Goal: Book appointment/travel/reservation

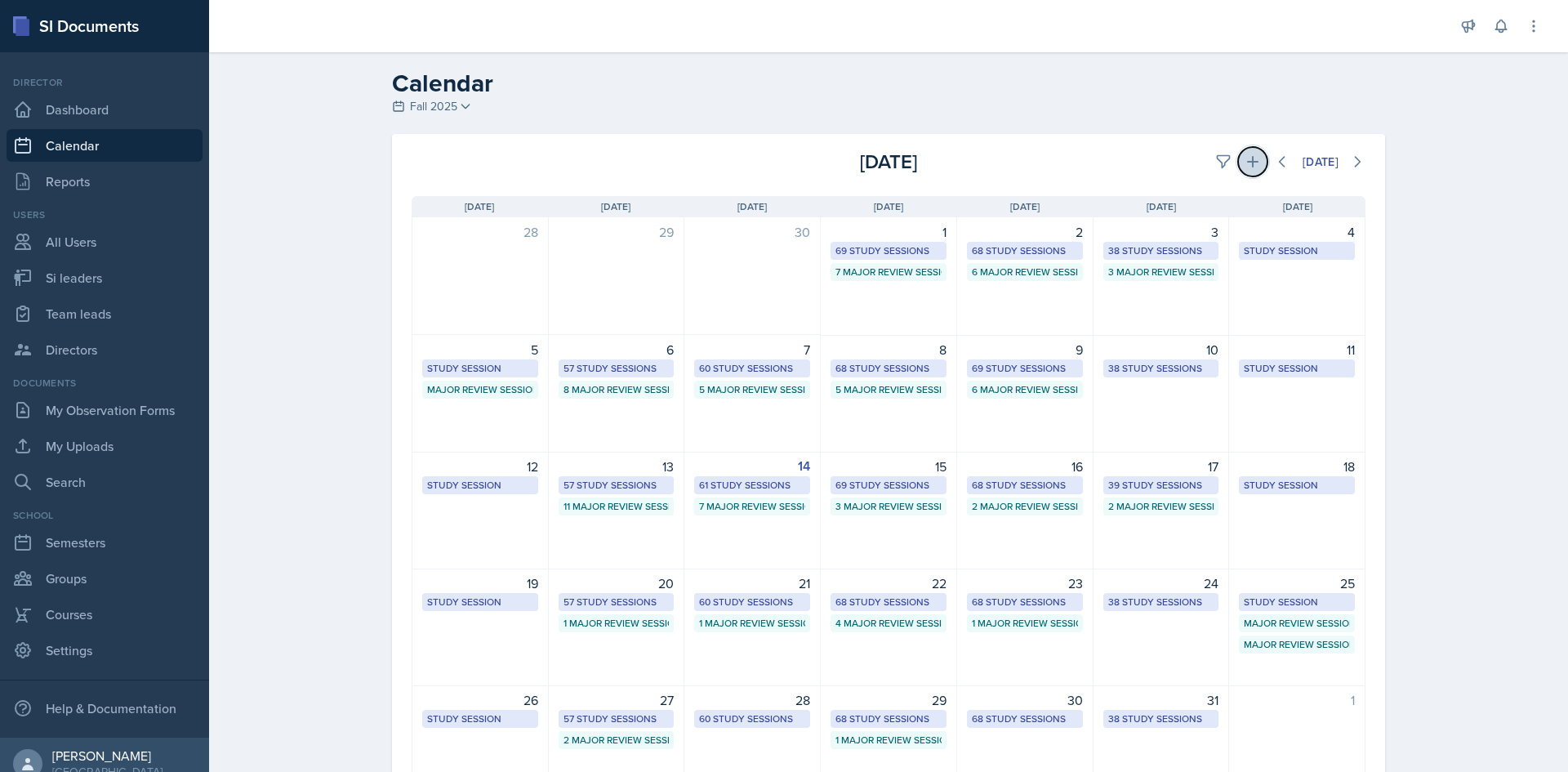
click at [1245, 158] on icon at bounding box center [1253, 162] width 17 height 17
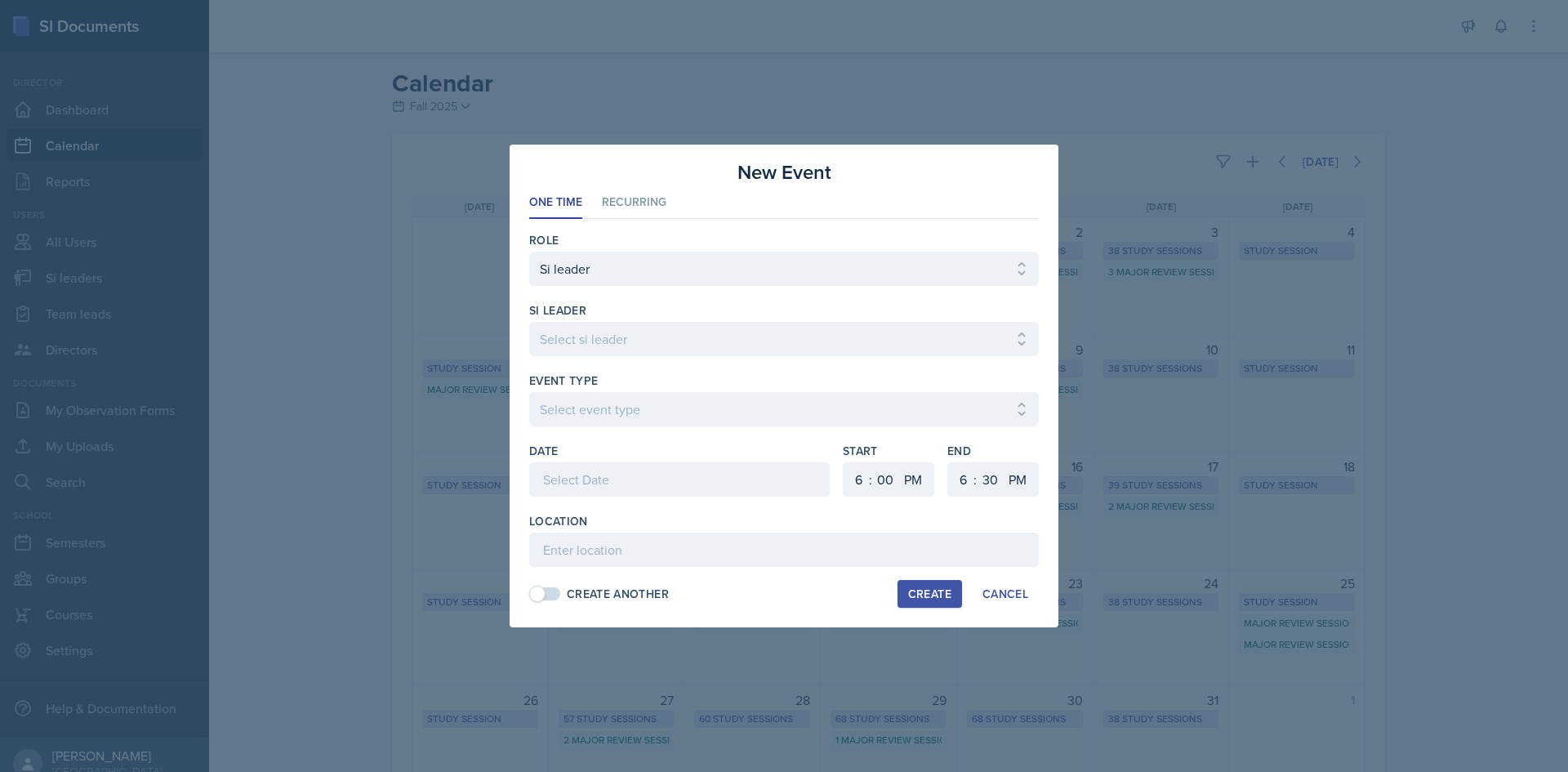
click at [660, 467] on div at bounding box center [680, 479] width 301 height 34
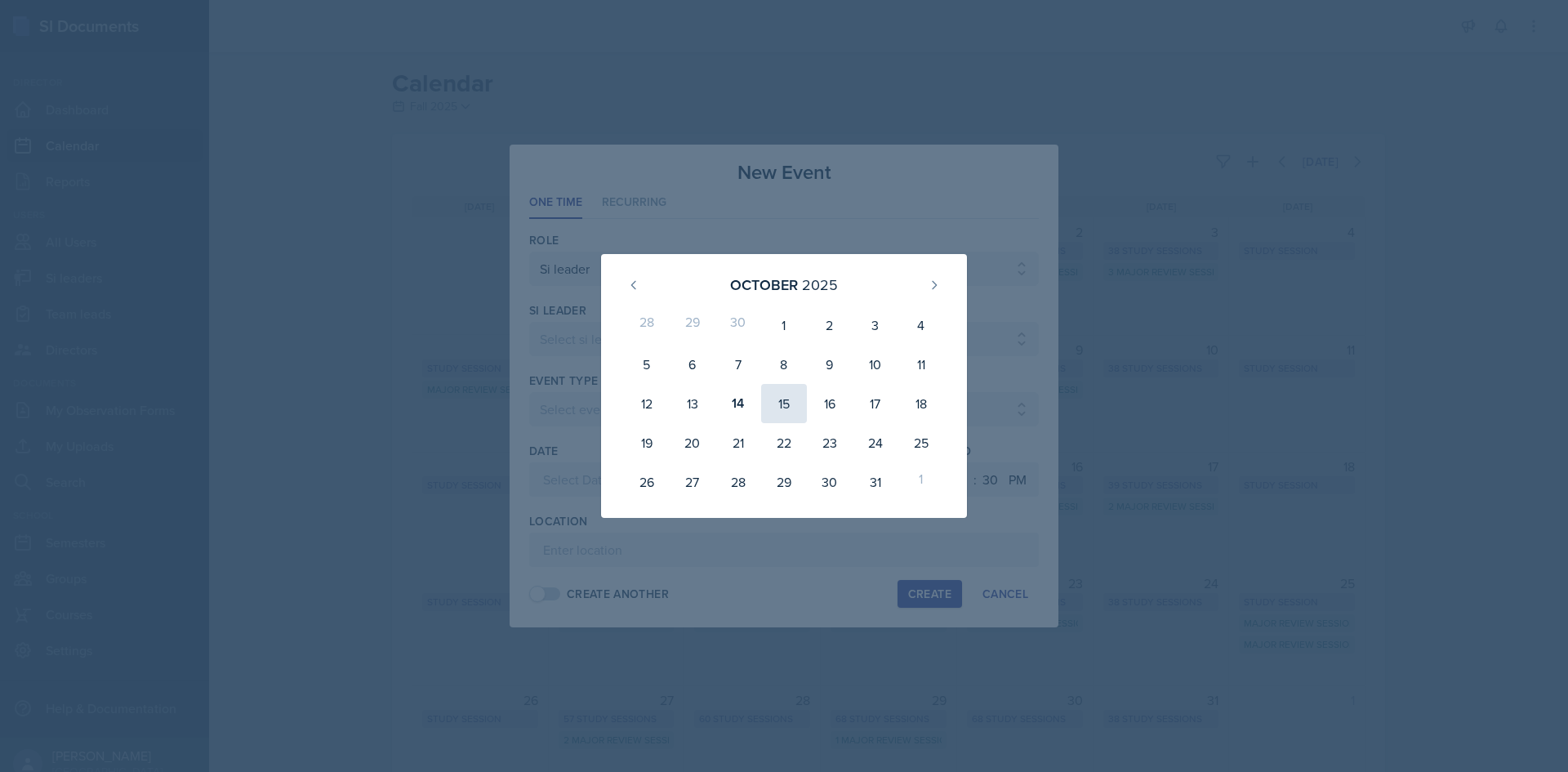
click at [801, 404] on div "15" at bounding box center [784, 403] width 46 height 39
type input "[DATE]"
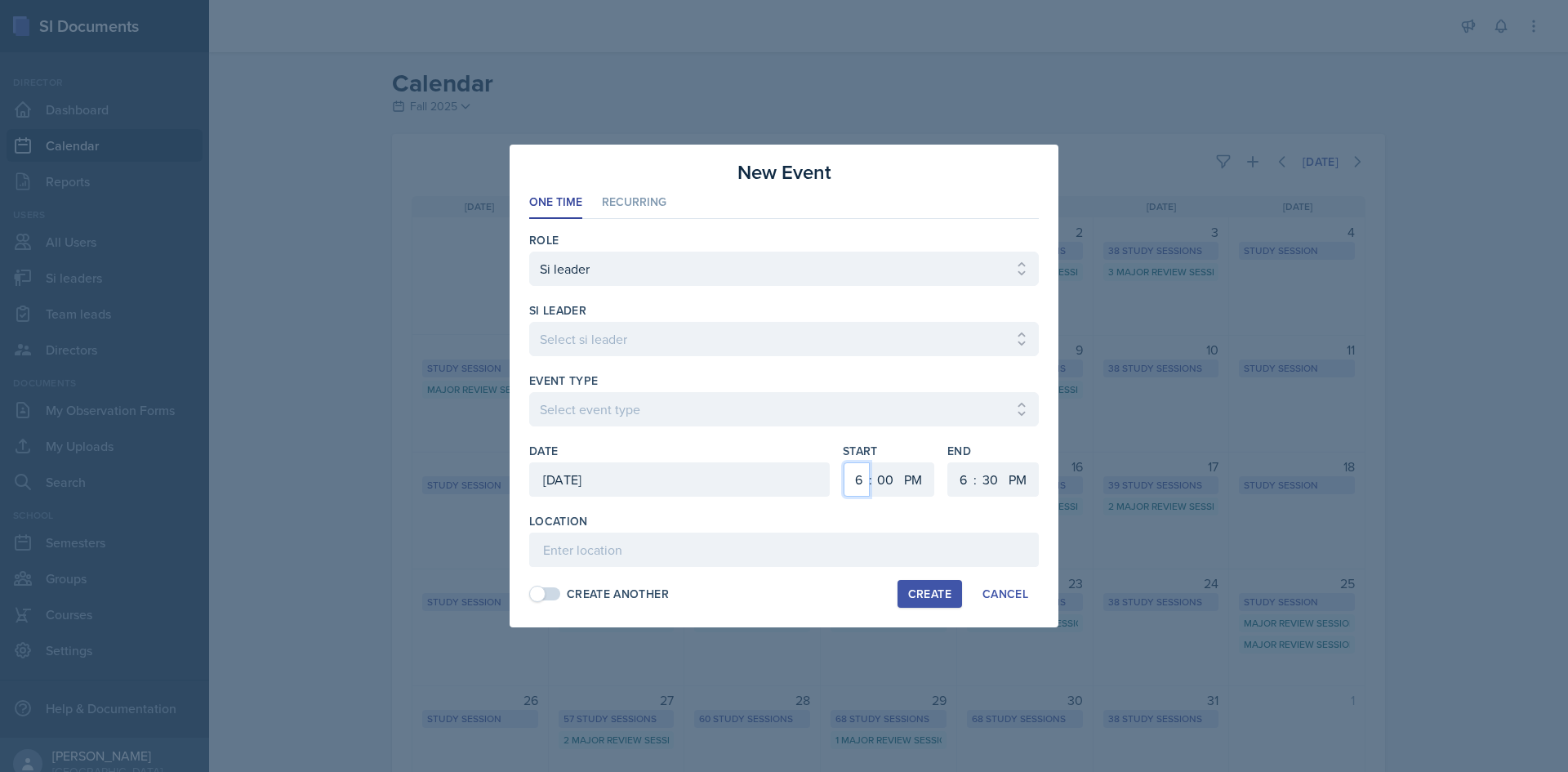
click at [851, 477] on select "1 2 3 4 5 6 7 8 9 10 11 12" at bounding box center [856, 479] width 26 height 34
select select "7"
click at [843, 463] on select "1 2 3 4 5 6 7 8 9 10 11 12" at bounding box center [856, 479] width 26 height 34
drag, startPoint x: 953, startPoint y: 482, endPoint x: 957, endPoint y: 473, distance: 9.8
click at [953, 482] on select "1 2 3 4 5 6 7 8 9 10 11 12" at bounding box center [961, 479] width 26 height 34
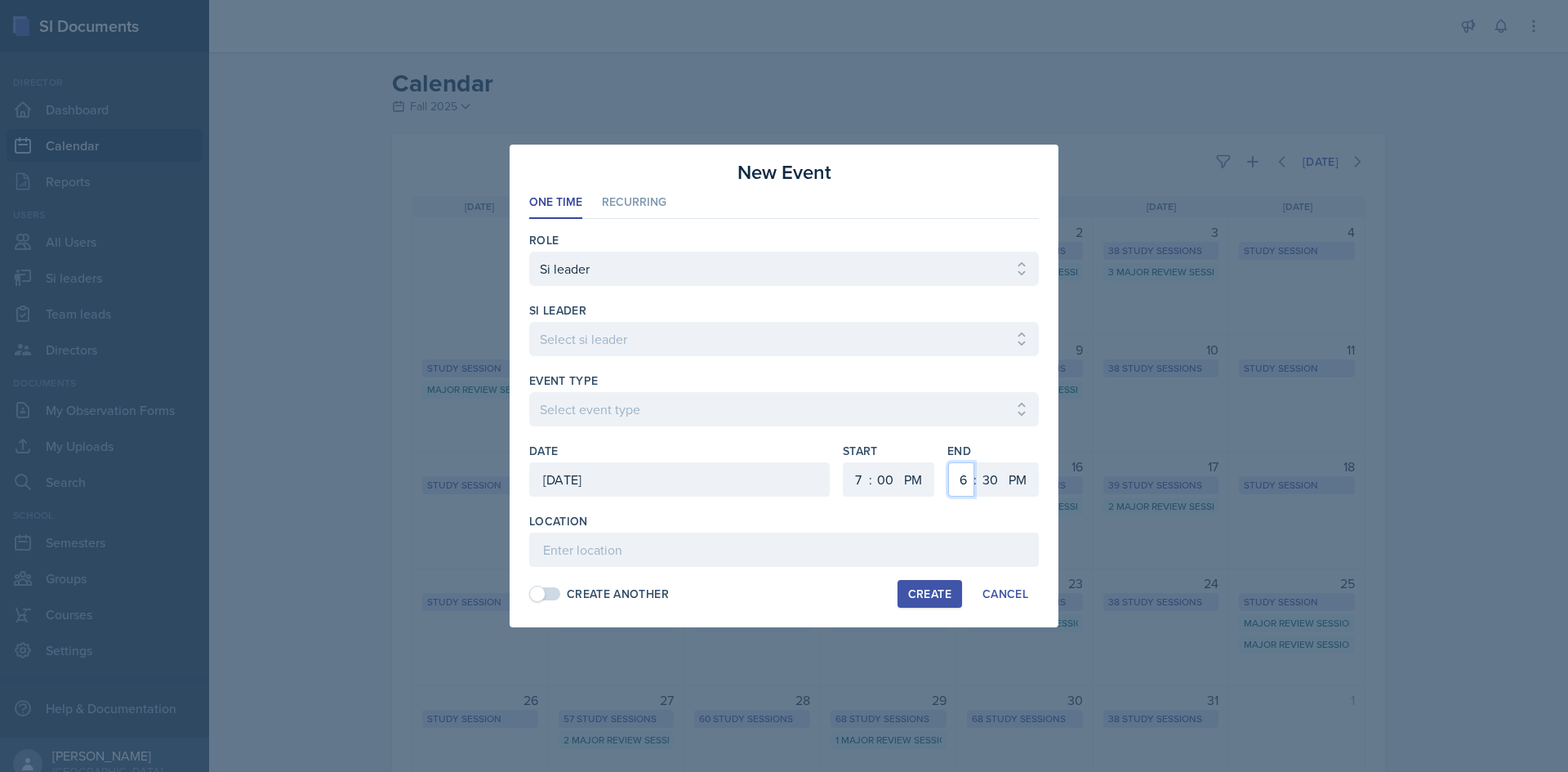
select select "9"
click at [948, 463] on select "1 2 3 4 5 6 7 8 9 10 11 12" at bounding box center [961, 479] width 26 height 34
drag, startPoint x: 994, startPoint y: 479, endPoint x: 994, endPoint y: 464, distance: 15.0
click at [994, 479] on select "00 05 10 15 20 25 30 35 40 45 50 55" at bounding box center [990, 479] width 26 height 34
select select "0"
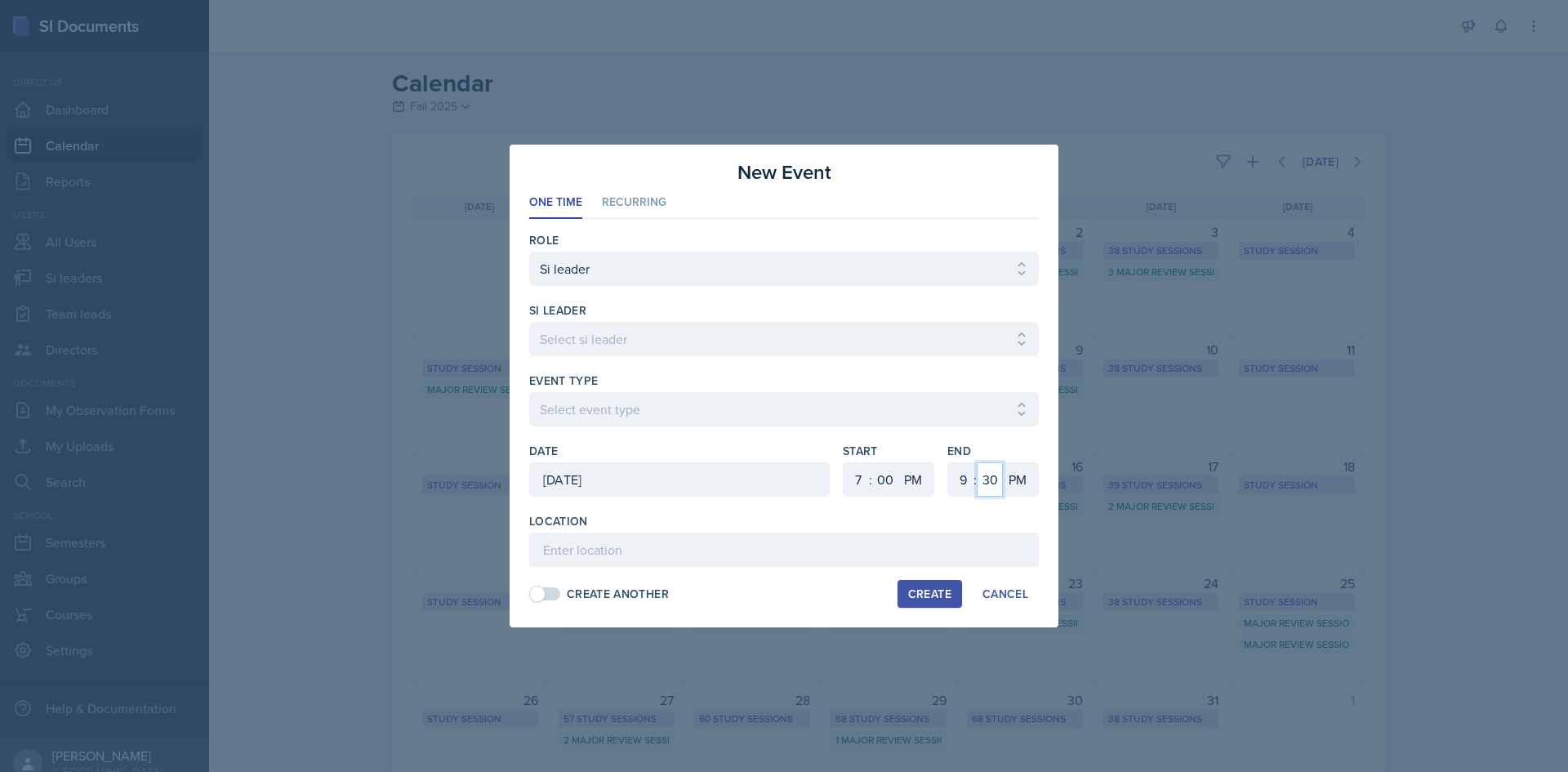
click at [977, 463] on select "00 05 10 15 20 25 30 35 40 45 50 55" at bounding box center [990, 479] width 26 height 34
click at [860, 325] on select "Select si leader [PERSON_NAME] [PERSON_NAME] [PERSON_NAME] [PERSON_NAME] [PERSO…" at bounding box center [784, 339] width 509 height 34
select select "321bd43d-f959-42b3-8b28-e46e9c5e5b06"
click at [529, 322] on select "Select si leader [PERSON_NAME] [PERSON_NAME] [PERSON_NAME] [PERSON_NAME] [PERSO…" at bounding box center [784, 339] width 509 height 34
click at [597, 420] on select "Select event type Major Review Session Study Session" at bounding box center [784, 408] width 509 height 34
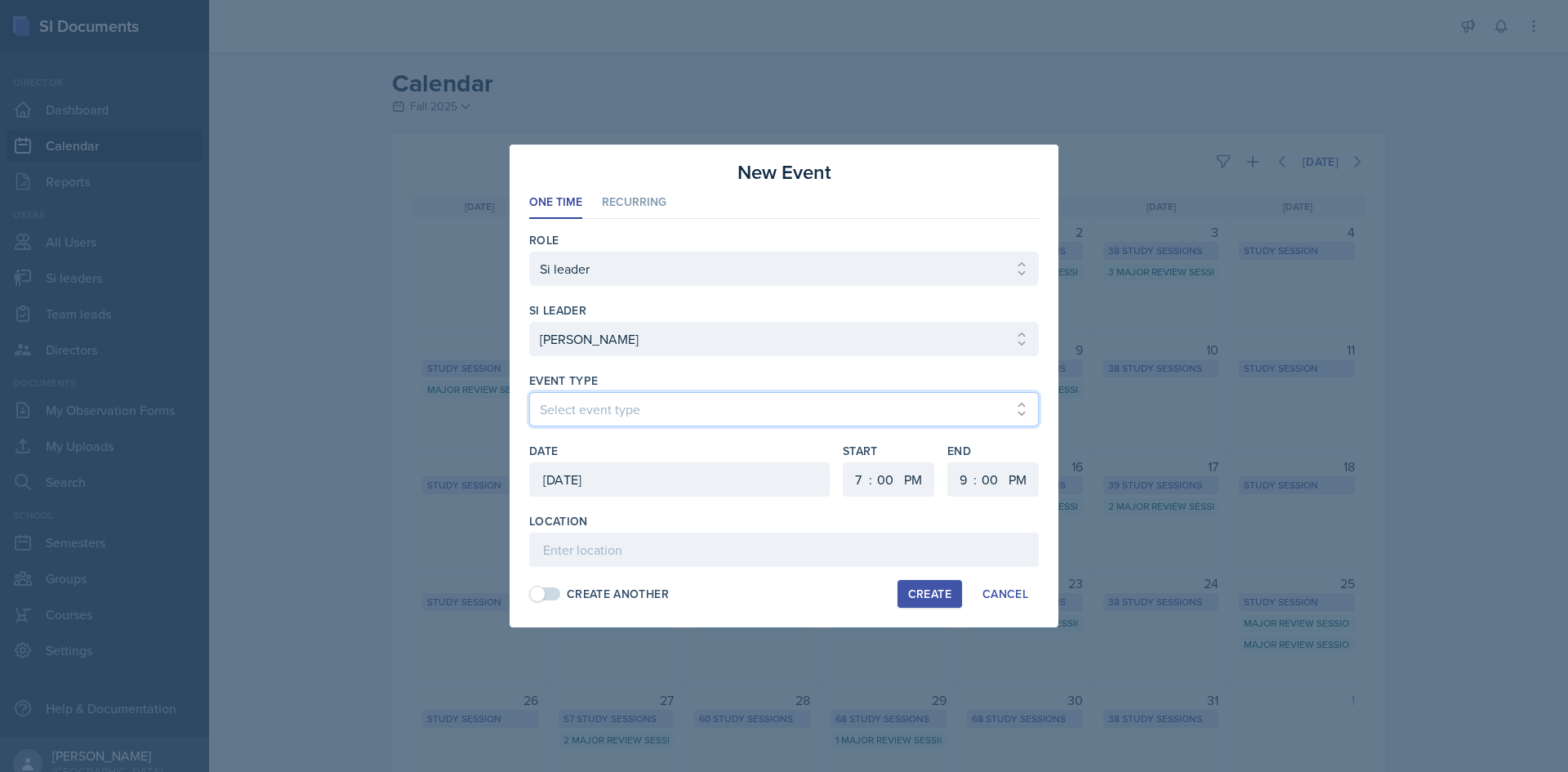
select select "66bb7cbf-e419-488b-a7ef-f63bc5f9ed04"
click at [529, 392] on select "Select event type Major Review Session Study Session" at bounding box center [784, 408] width 509 height 34
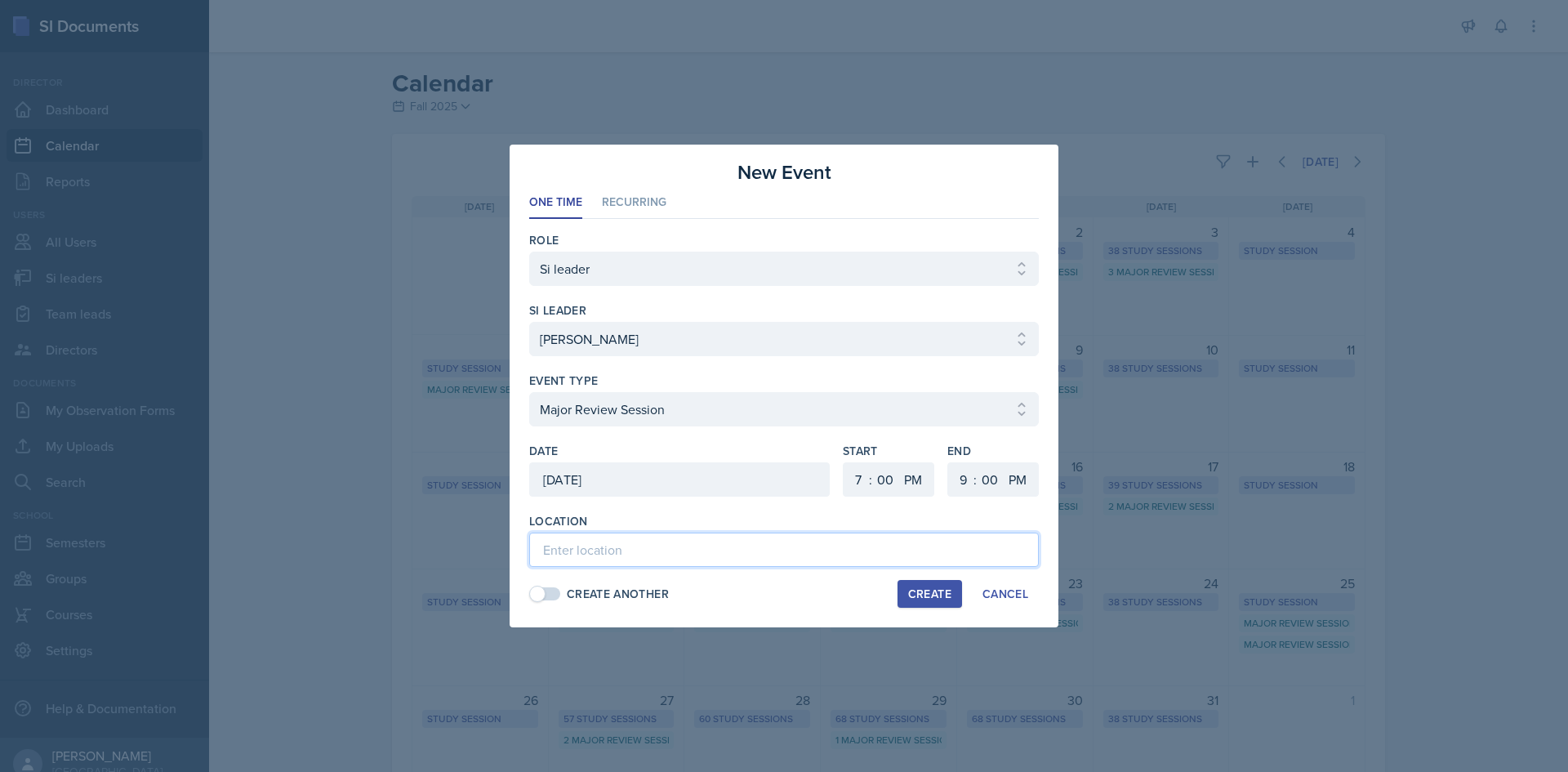
click at [634, 554] on input at bounding box center [784, 549] width 509 height 34
paste input "[GEOGRAPHIC_DATA] (M) 2217"
type input "[GEOGRAPHIC_DATA] (M) 2217"
click at [930, 584] on button "Create" at bounding box center [929, 594] width 64 height 28
select select
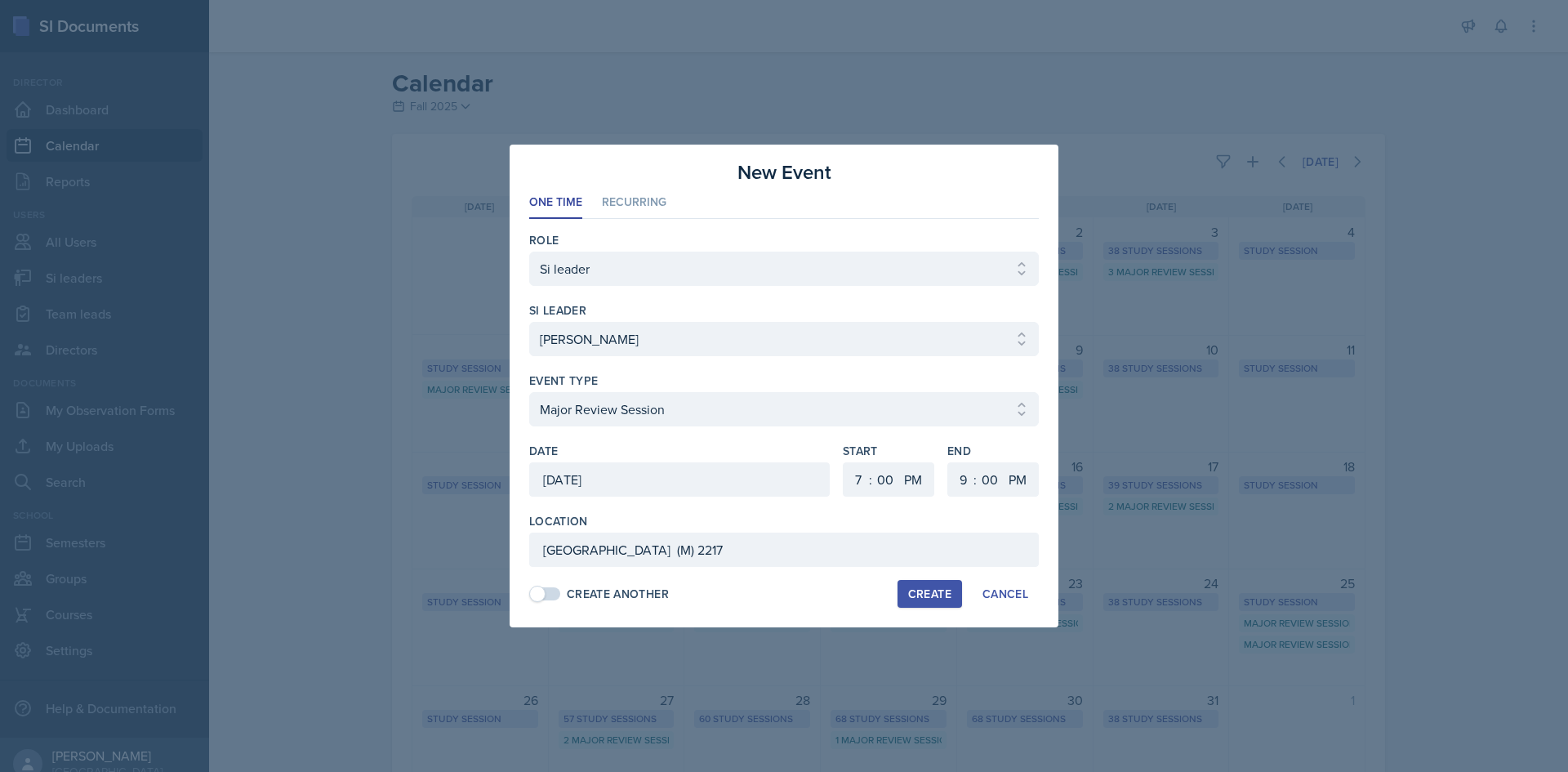
select select
select select "6"
select select "30"
